Goal: Information Seeking & Learning: Learn about a topic

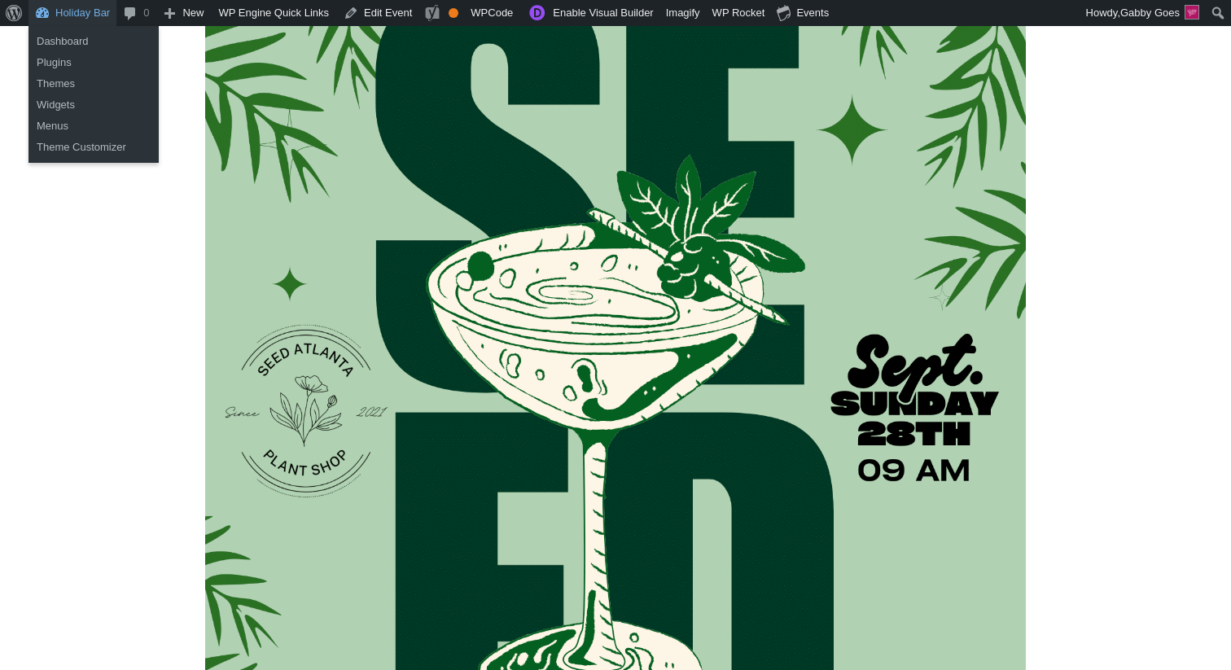
click at [57, 23] on link "Holiday Bar" at bounding box center [72, 13] width 88 height 26
click at [55, 42] on link "Dashboard" at bounding box center [93, 41] width 130 height 21
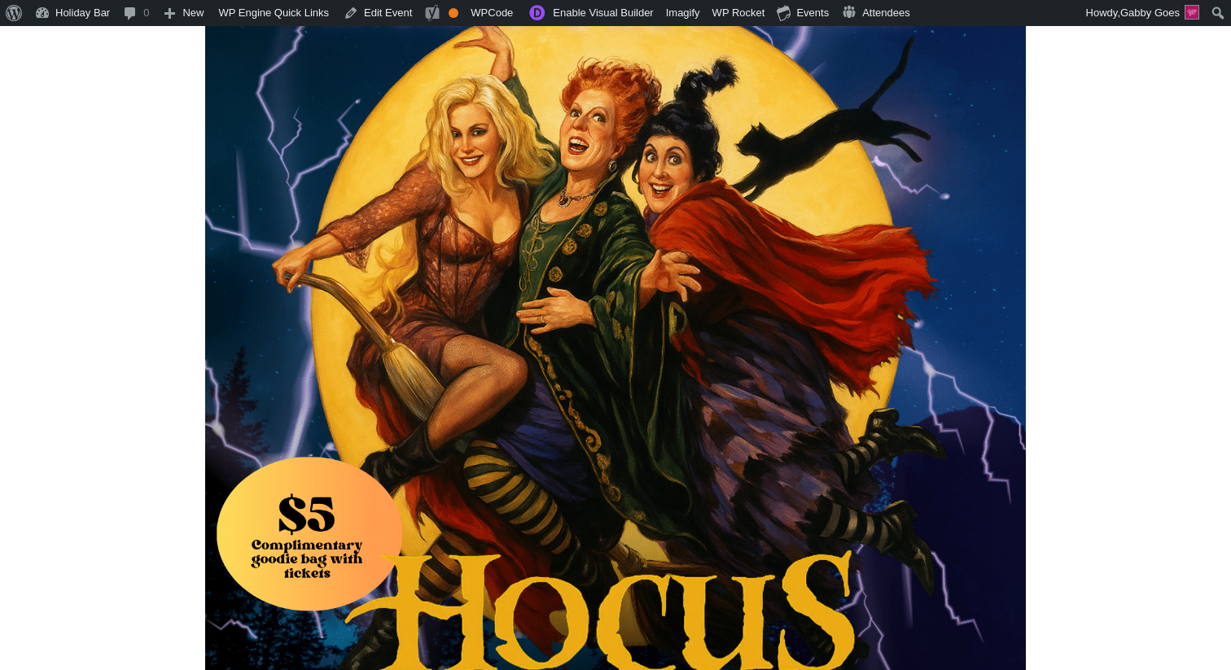
scroll to position [203, 0]
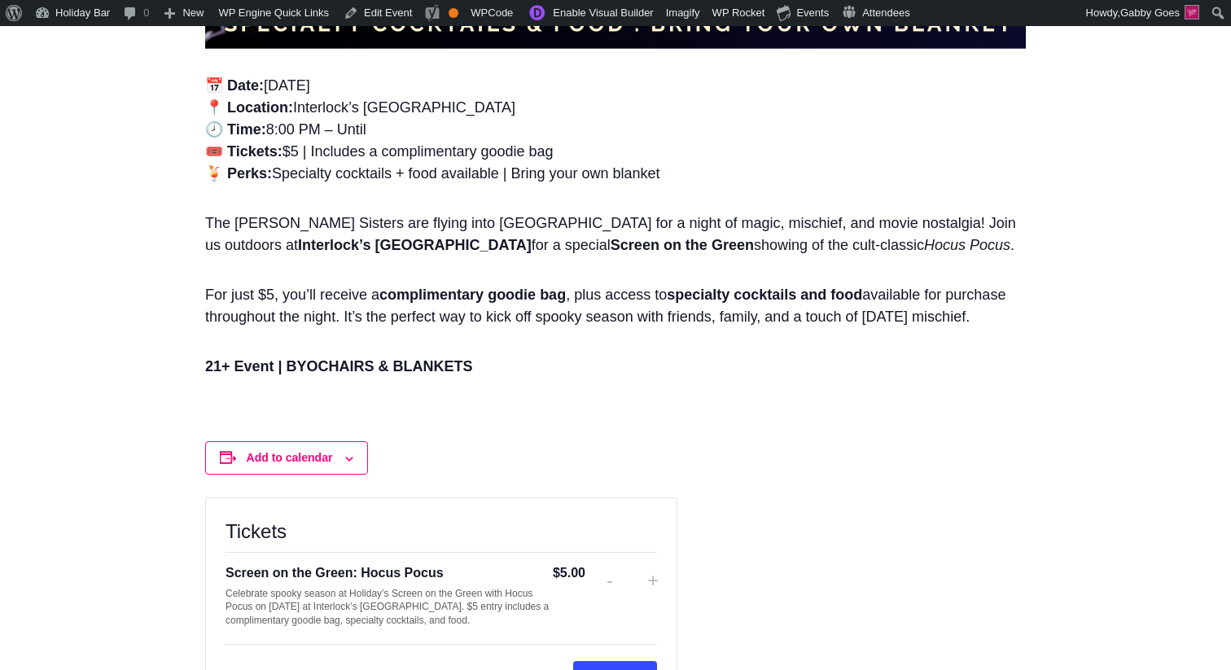
scroll to position [1344, 0]
